Goal: Information Seeking & Learning: Learn about a topic

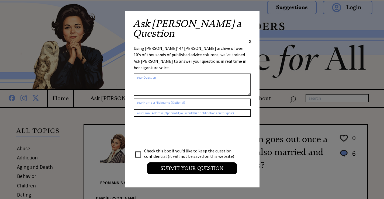
click at [250, 39] on span "X" at bounding box center [250, 41] width 2 height 5
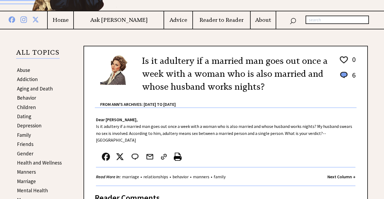
scroll to position [81, 0]
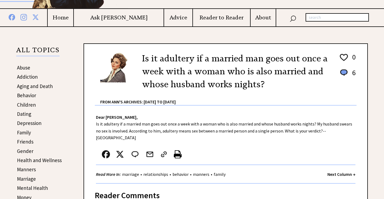
click at [24, 114] on link "Dating" at bounding box center [24, 114] width 14 height 6
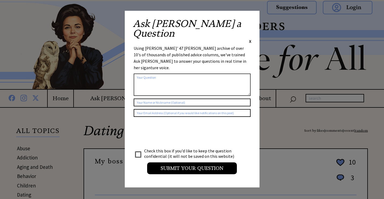
click at [250, 39] on span "X" at bounding box center [250, 41] width 2 height 5
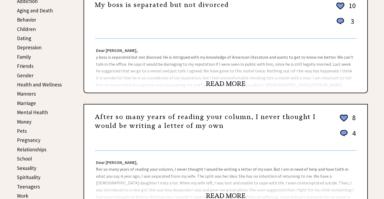
scroll to position [162, 0]
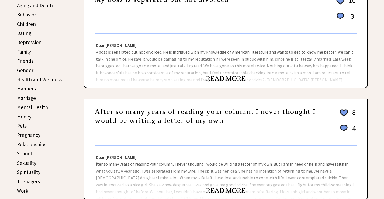
click at [219, 78] on link "READ MORE" at bounding box center [226, 79] width 40 height 8
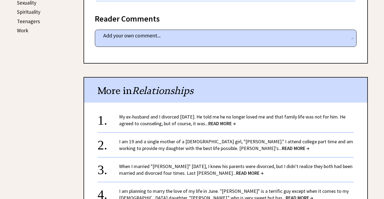
scroll to position [322, 0]
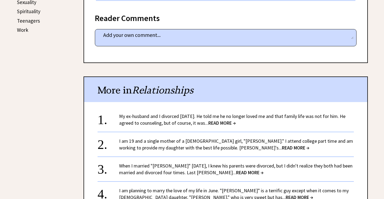
click at [220, 120] on span "READ MORE →" at bounding box center [221, 123] width 27 height 6
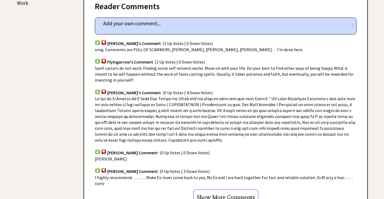
scroll to position [376, 0]
